Goal: Navigation & Orientation: Find specific page/section

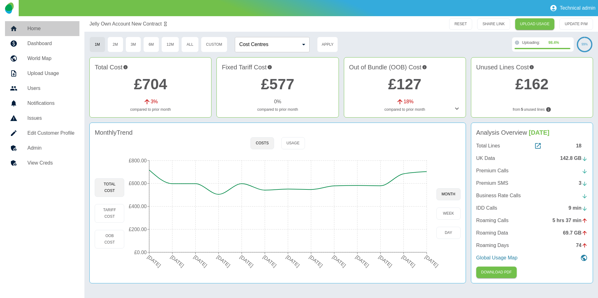
click at [55, 34] on link "Home" at bounding box center [42, 28] width 74 height 15
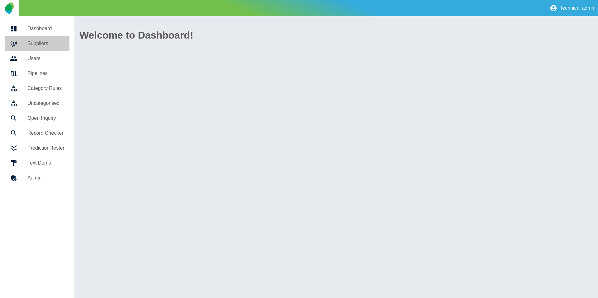
click at [50, 42] on h5 "Suppliers" at bounding box center [45, 43] width 37 height 7
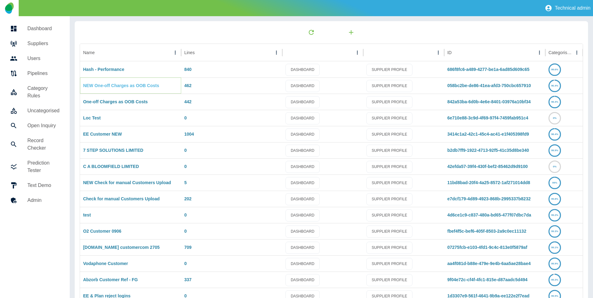
click at [115, 84] on link "NEW One-off Charges as OOB Costs" at bounding box center [121, 85] width 76 height 5
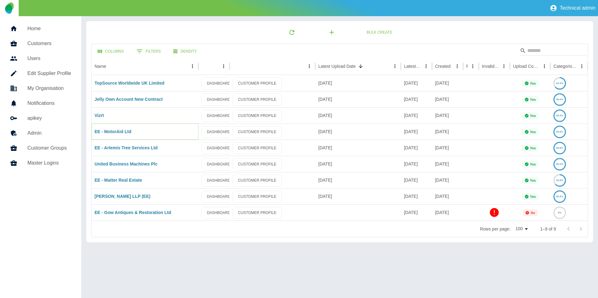
drag, startPoint x: 111, startPoint y: 130, endPoint x: 121, endPoint y: 152, distance: 24.7
